Goal: Navigation & Orientation: Find specific page/section

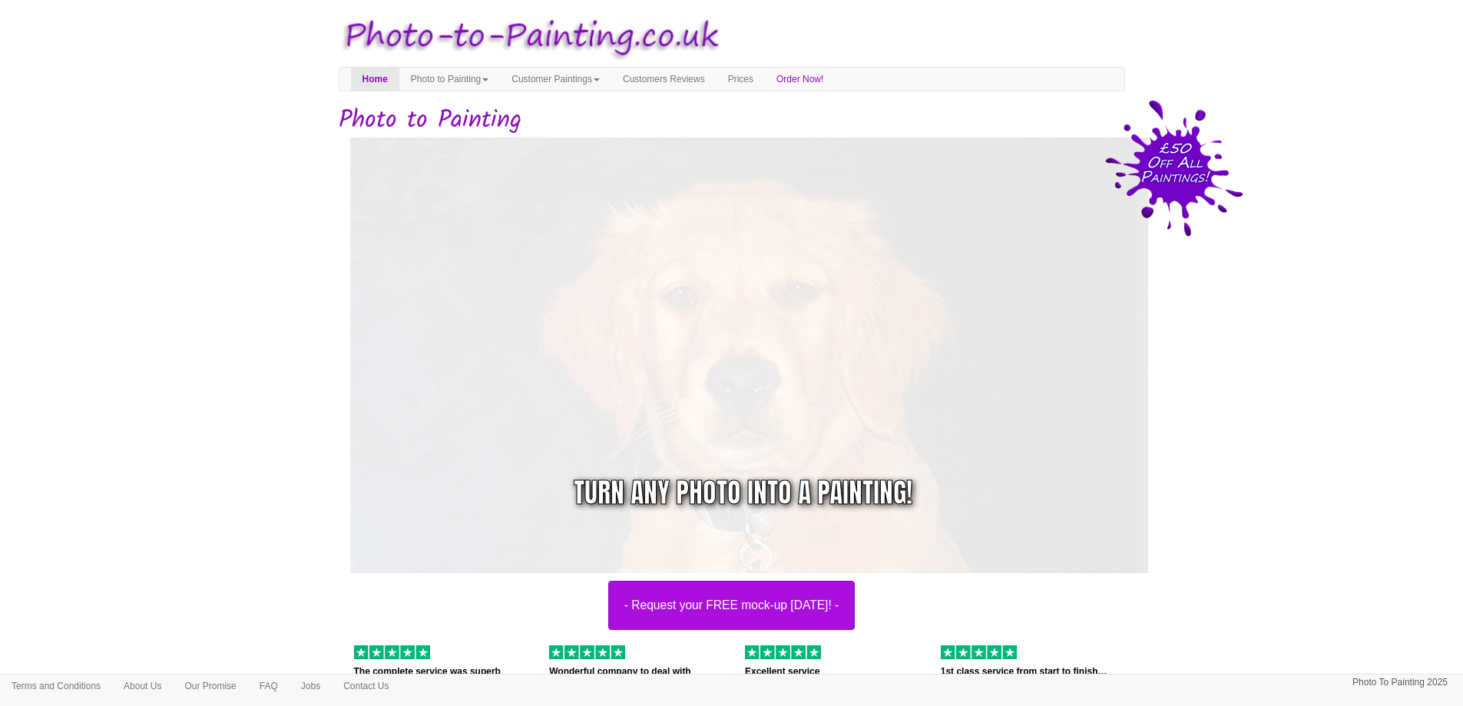
click at [603, 78] on link "Customer Paintings" at bounding box center [555, 79] width 111 height 23
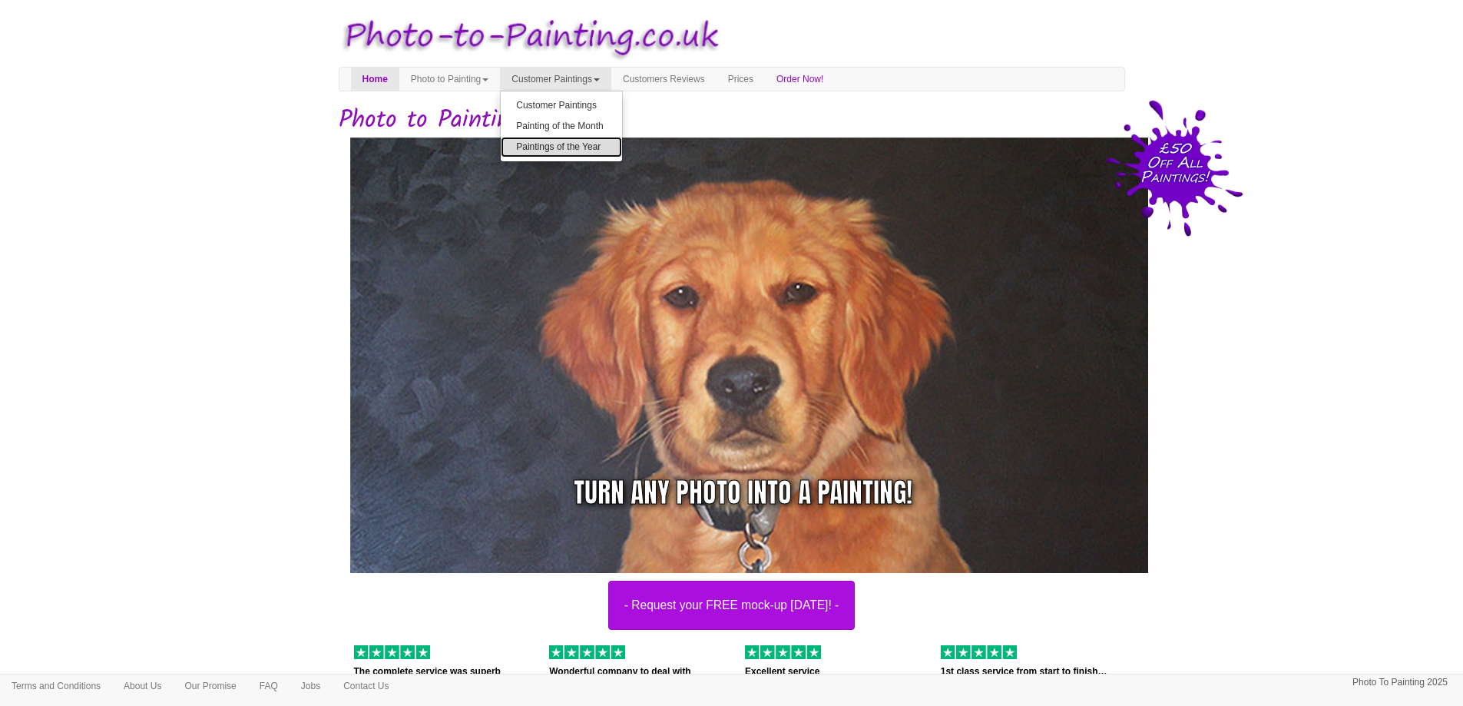
click at [605, 141] on link "Paintings of the Year" at bounding box center [561, 147] width 121 height 21
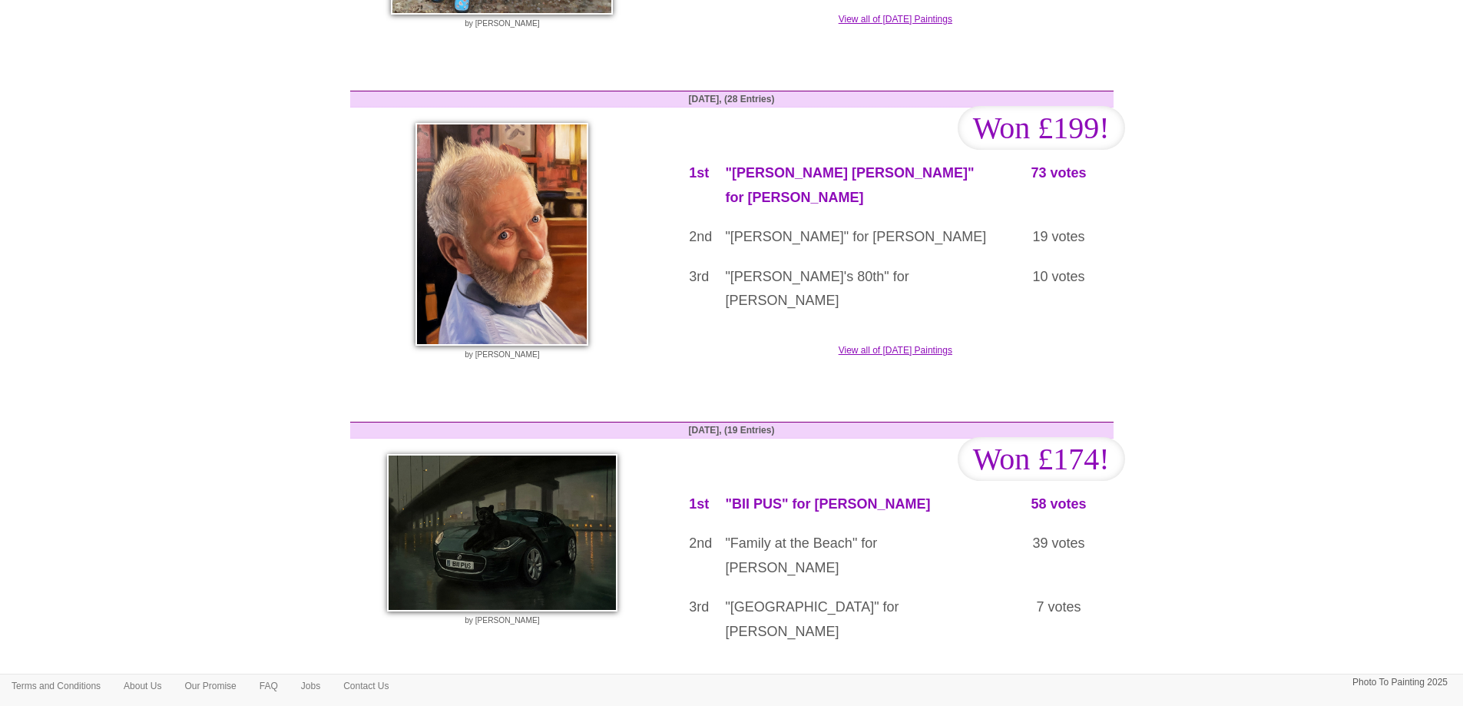
scroll to position [1072, 0]
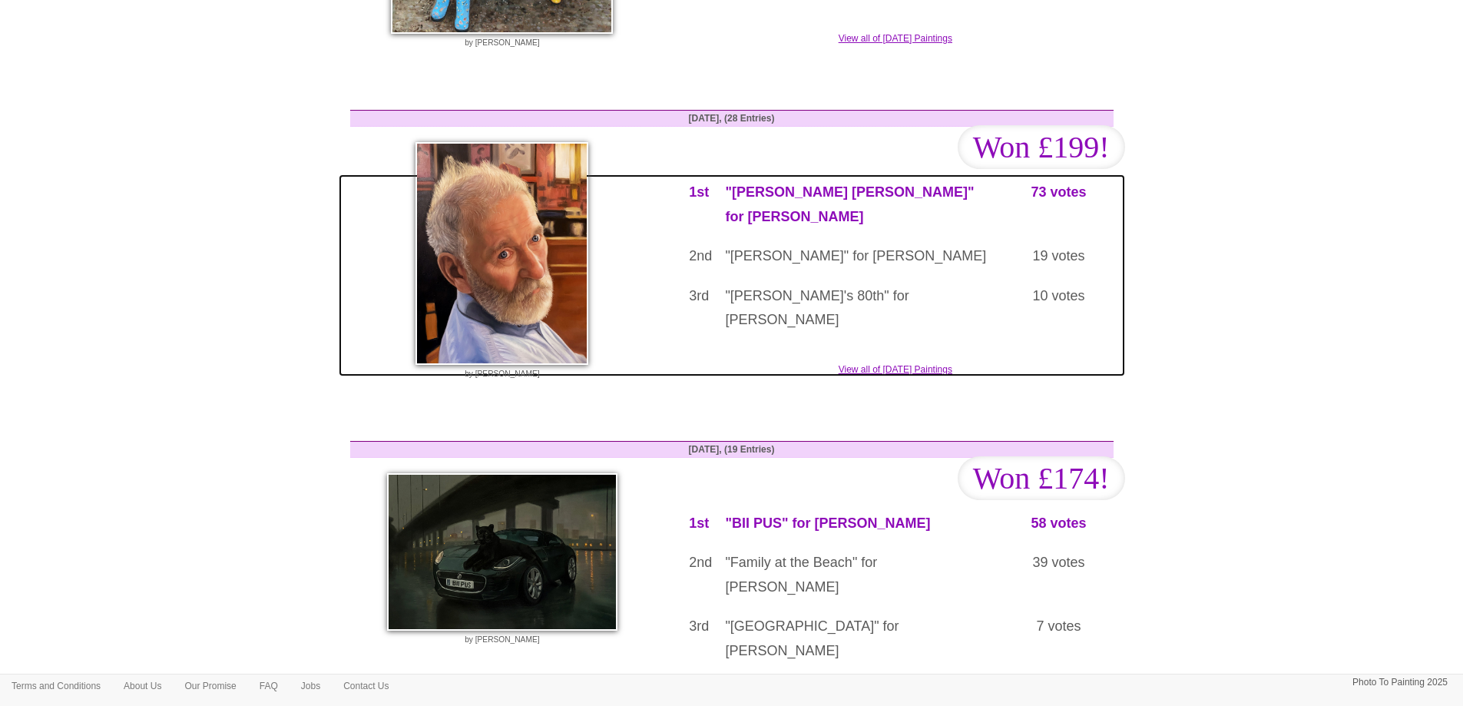
click at [861, 317] on link "View all of April '25 Paintings" at bounding box center [732, 274] width 787 height 201
